Goal: Communication & Community: Participate in discussion

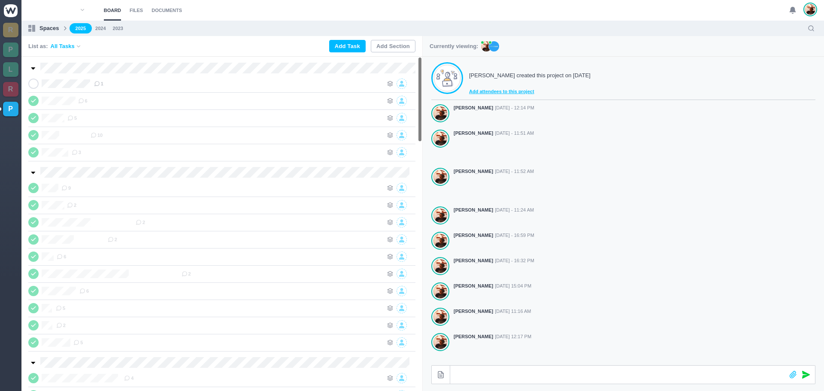
scroll to position [137, 0]
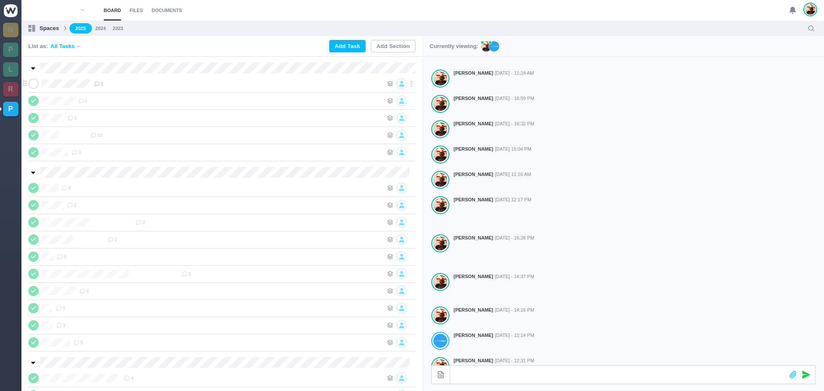
click at [32, 83] on icon at bounding box center [33, 84] width 7 height 6
click at [144, 89] on div "Effect-Astra Zeneca 1" at bounding box center [221, 83] width 387 height 17
click at [144, 87] on div "1" at bounding box center [238, 84] width 289 height 10
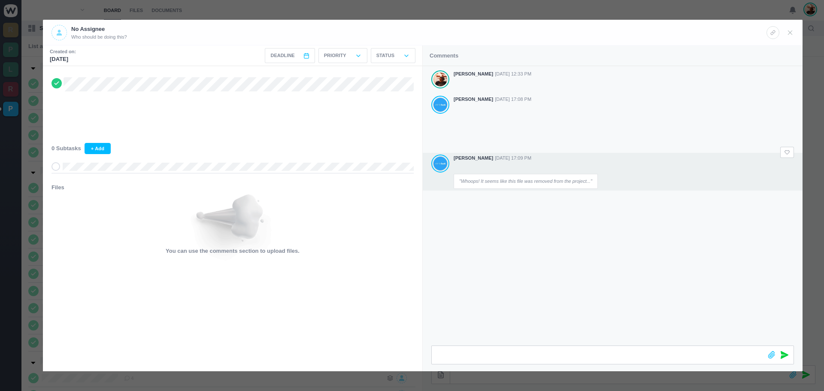
click at [496, 178] on em ""Whoops! It seems like this file was removed from the project..."" at bounding box center [525, 181] width 133 height 7
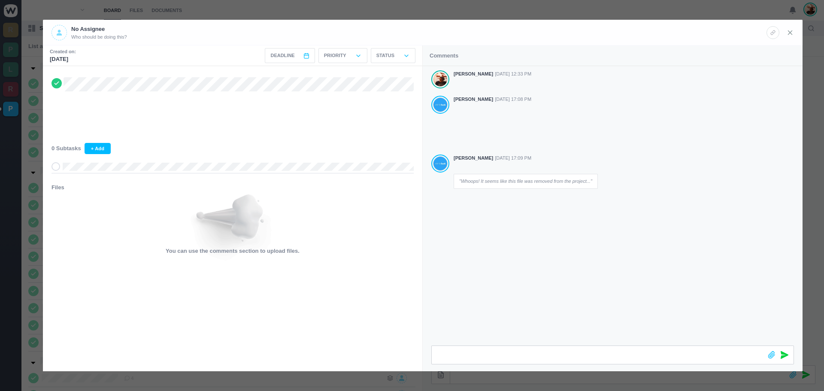
click at [786, 34] on icon at bounding box center [790, 33] width 8 height 8
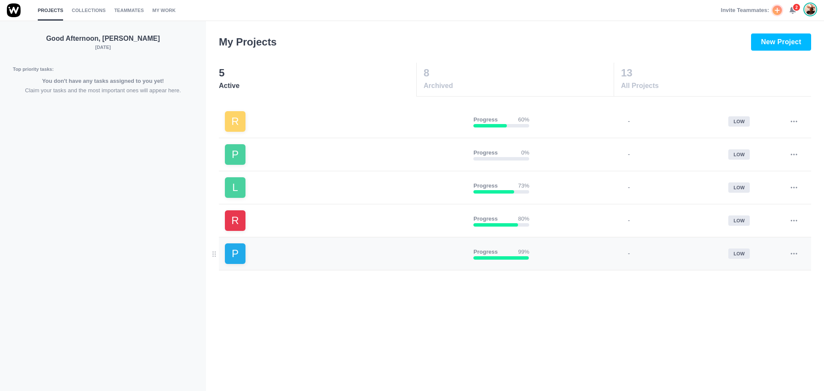
click at [290, 260] on link "P" at bounding box center [346, 253] width 242 height 21
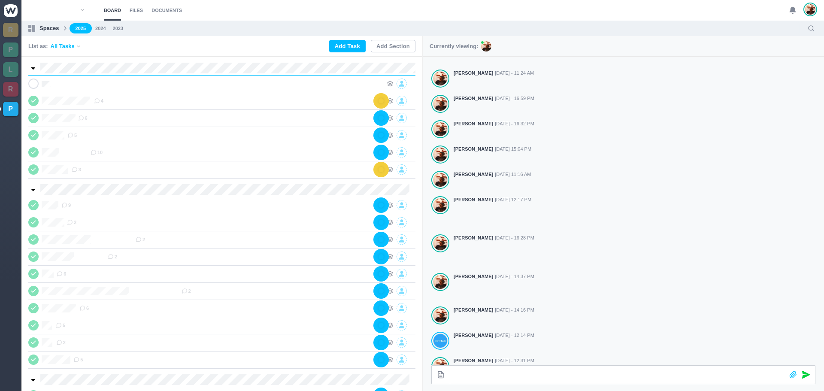
scroll to position [0, 0]
click at [142, 85] on div at bounding box center [221, 84] width 324 height 10
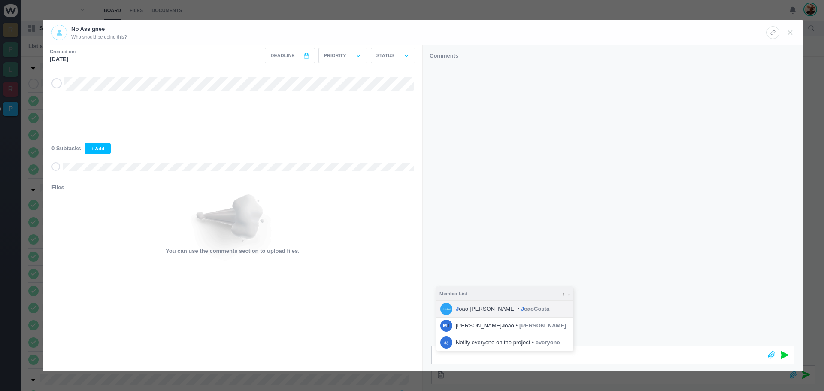
click at [521, 311] on span "J oaoCosta" at bounding box center [535, 309] width 28 height 9
click at [783, 353] on icon at bounding box center [784, 355] width 8 height 8
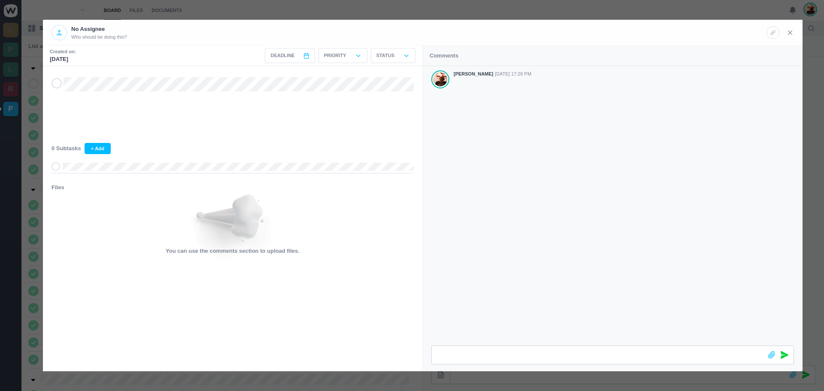
click at [789, 33] on icon at bounding box center [790, 33] width 8 height 8
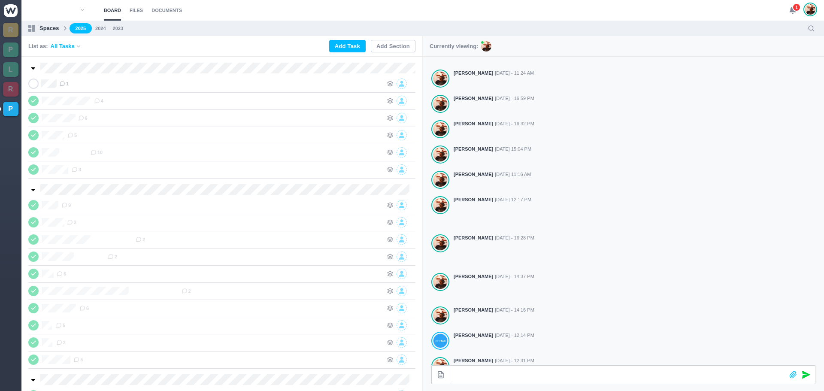
click at [792, 12] on use at bounding box center [792, 10] width 6 height 6
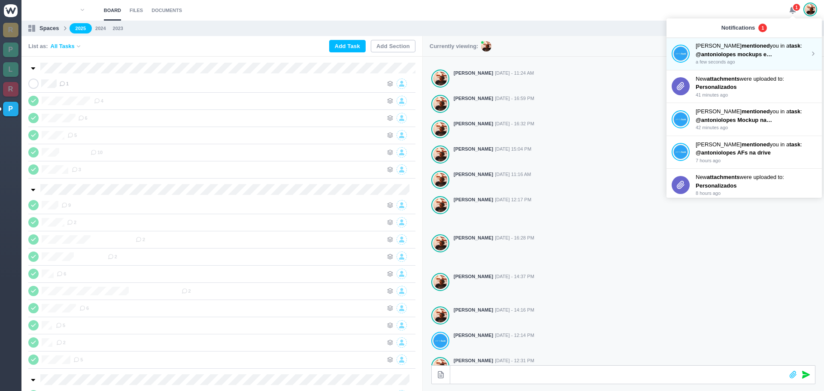
click at [720, 51] on span "@antoniolopes mockups e AF na drive" at bounding box center [747, 54] width 103 height 6
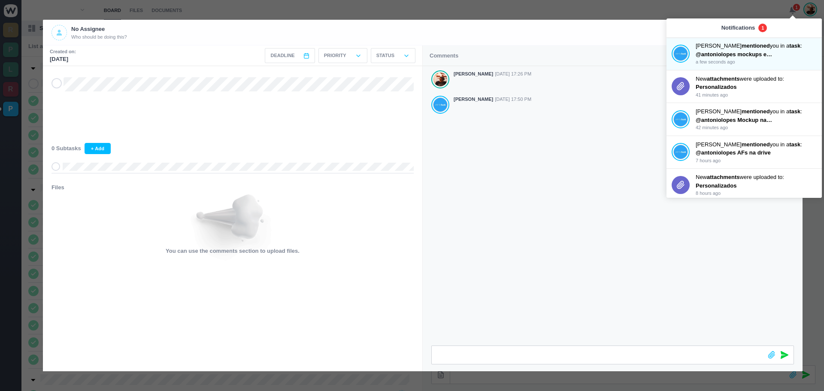
click at [554, 183] on div "[PERSON_NAME] [DATE] 17:26 PM [PERSON_NAME] [DATE] 17:50 PM" at bounding box center [613, 205] width 380 height 279
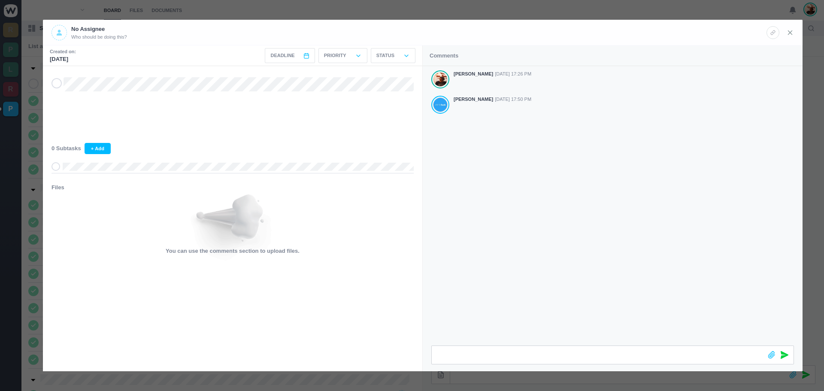
click at [791, 31] on use at bounding box center [790, 32] width 4 height 4
